Goal: Information Seeking & Learning: Learn about a topic

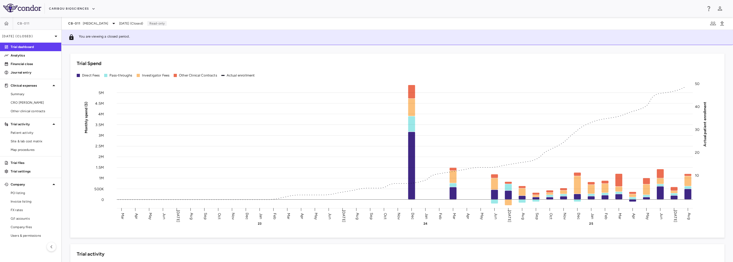
click at [38, 96] on span "Summary" at bounding box center [34, 94] width 46 height 5
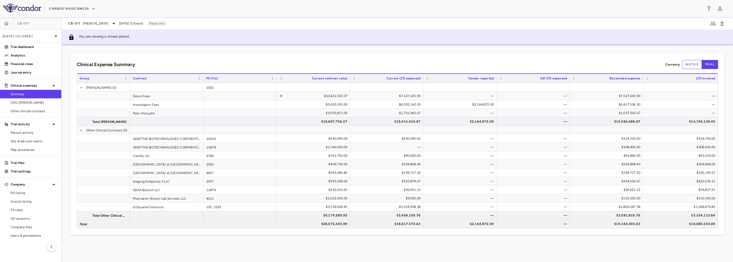
click at [201, 61] on div "Clinical Expense Summary Currency native trial" at bounding box center [397, 64] width 641 height 9
click at [131, 56] on div "Clinical Expense Summary Currency native trial Drag here to set column labels G…" at bounding box center [397, 144] width 654 height 181
click at [21, 111] on span "Other clinical contracts" at bounding box center [34, 111] width 46 height 5
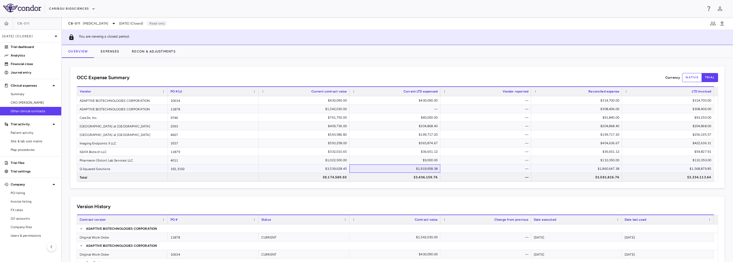
click at [422, 169] on div "$1,919,958.38" at bounding box center [395, 168] width 83 height 9
click at [101, 51] on button "Expenses" at bounding box center [109, 51] width 31 height 13
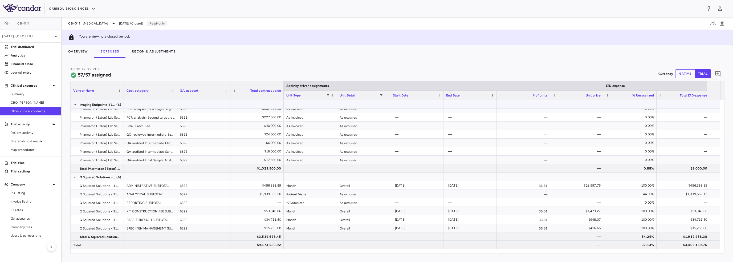
scroll to position [419, 0]
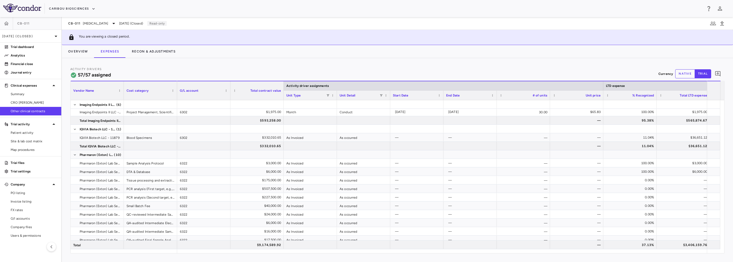
click at [184, 62] on div "Activity Drivers 57/57 assigned Currency native trial 0 Vendor Name Drag here t…" at bounding box center [397, 160] width 671 height 204
click at [28, 96] on span "Summary" at bounding box center [34, 94] width 46 height 5
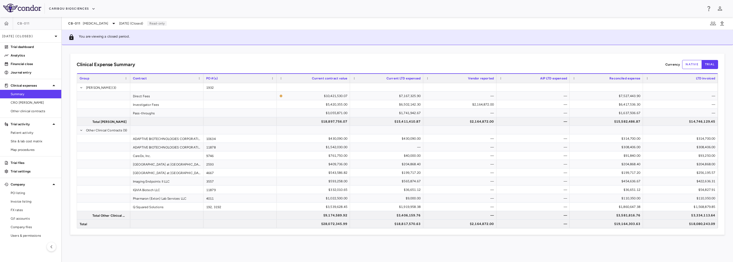
click at [28, 104] on span "CRO Kapadi" at bounding box center [34, 102] width 46 height 5
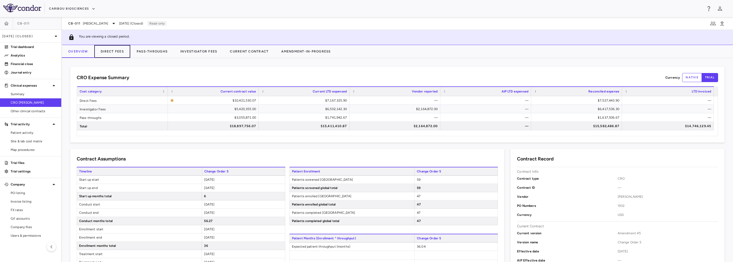
click at [118, 51] on button "Direct Fees" at bounding box center [112, 51] width 36 height 13
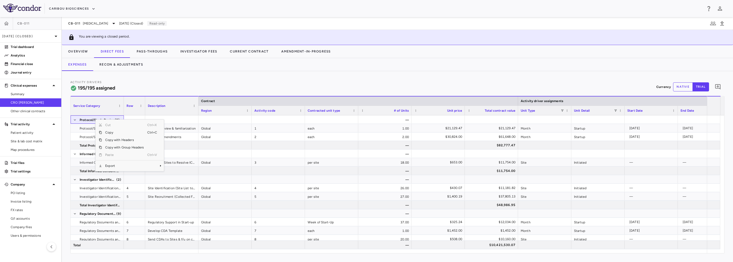
click at [148, 84] on div "Activity Drivers 195/195 assigned Currency native trial 0" at bounding box center [397, 87] width 654 height 14
click at [141, 85] on div "Activity Drivers 195/195 assigned Currency native trial 0" at bounding box center [397, 87] width 654 height 14
click at [98, 125] on span "Protocol/Study Design" at bounding box center [97, 128] width 34 height 9
click at [114, 172] on span "Export" at bounding box center [127, 171] width 45 height 7
click at [182, 179] on span "Excel Export" at bounding box center [184, 180] width 25 height 7
